Goal: Check status: Check status

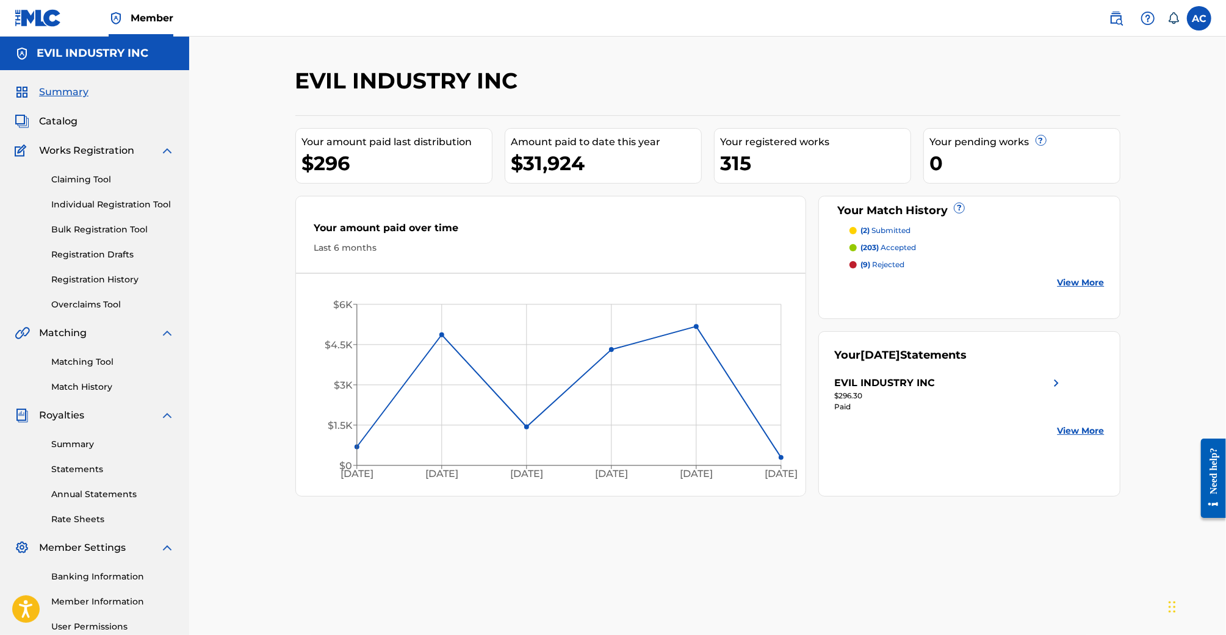
click at [58, 129] on div "Summary Catalog Works Registration Claiming Tool Individual Registration Tool B…" at bounding box center [94, 384] width 189 height 628
click at [57, 124] on span "Catalog" at bounding box center [58, 121] width 38 height 15
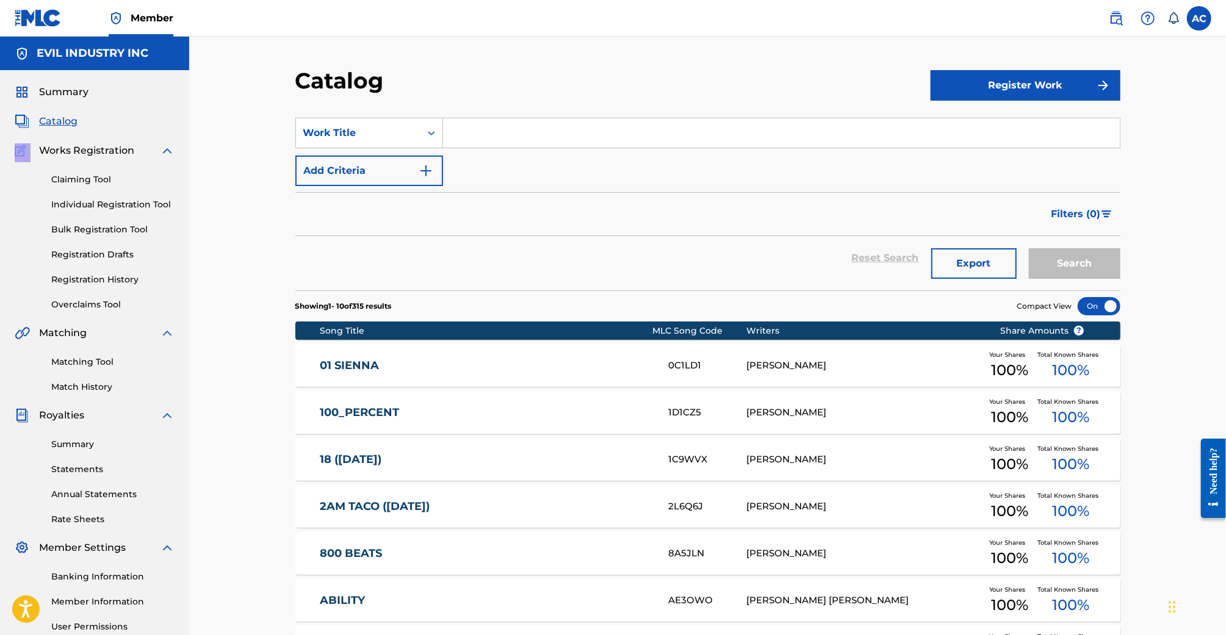
click at [82, 278] on link "Registration History" at bounding box center [112, 279] width 123 height 13
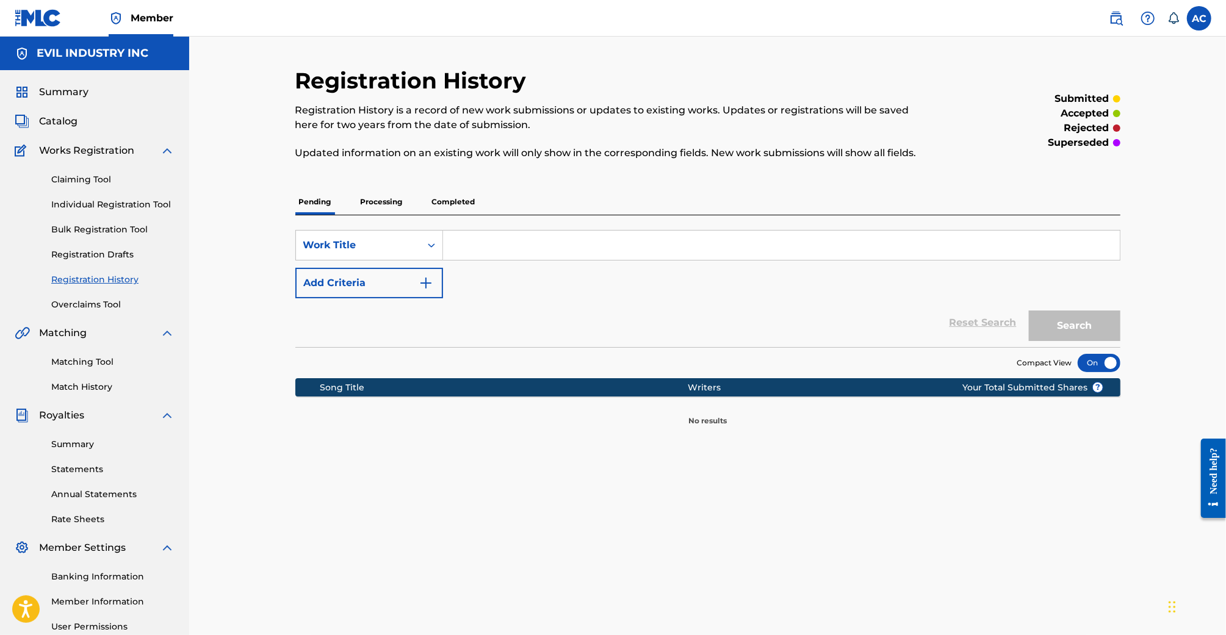
click at [394, 203] on p "Processing" at bounding box center [381, 202] width 49 height 26
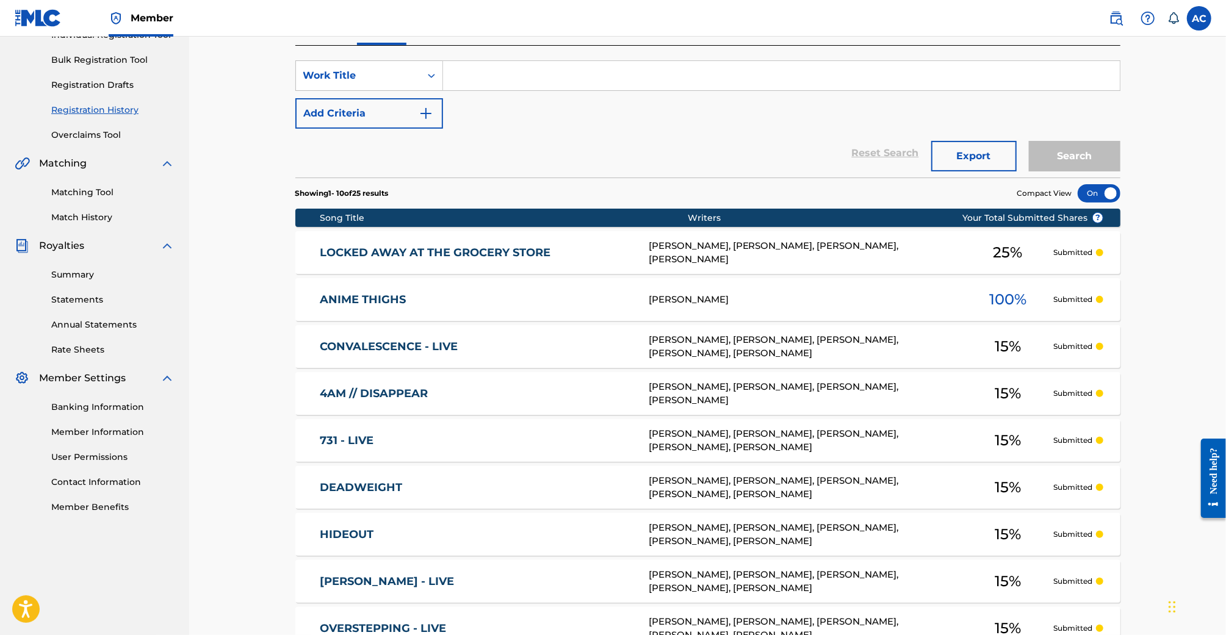
scroll to position [152, 0]
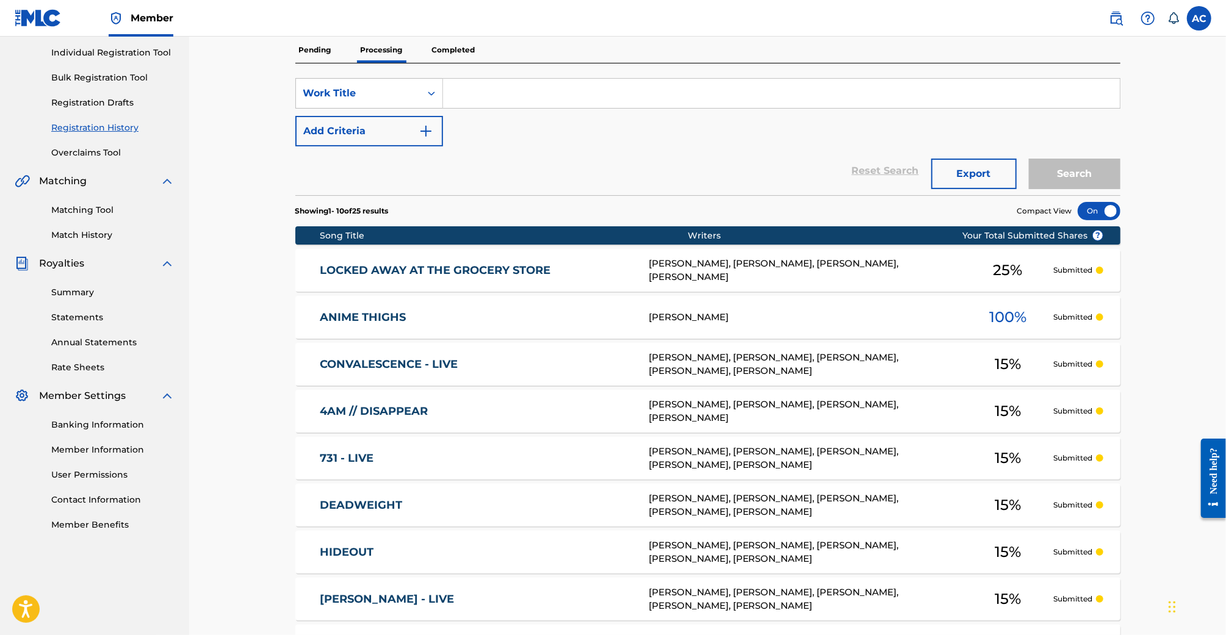
click at [460, 59] on p "Completed" at bounding box center [453, 50] width 51 height 26
